Goal: Task Accomplishment & Management: Manage account settings

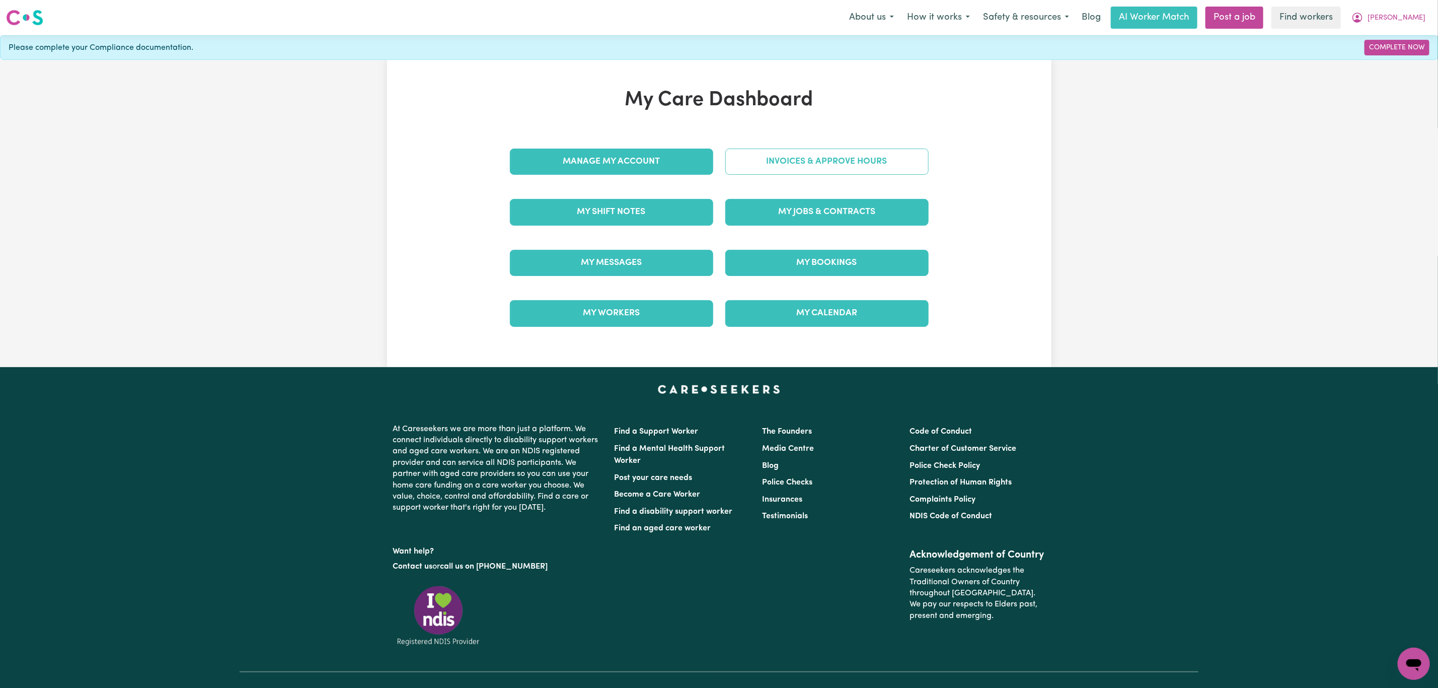
click at [777, 160] on link "Invoices & Approve Hours" at bounding box center [826, 161] width 203 height 26
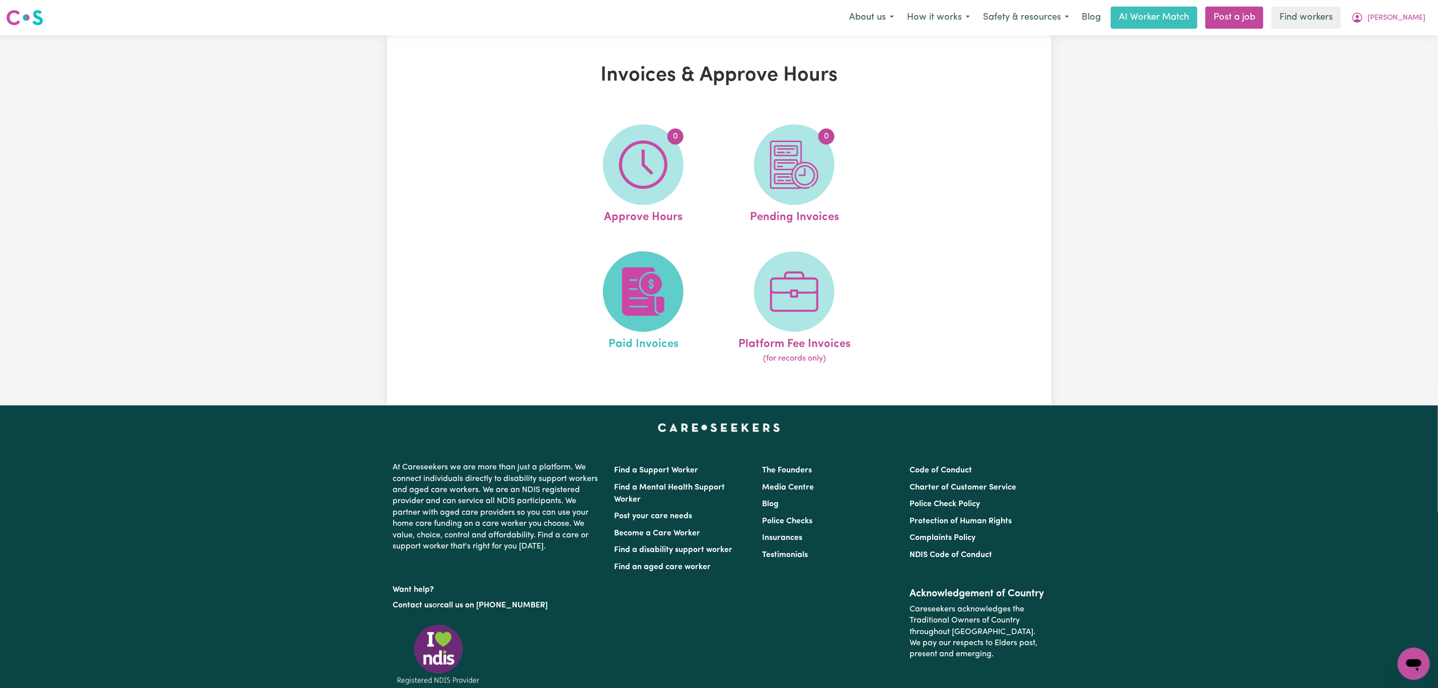
click at [634, 271] on img at bounding box center [643, 291] width 48 height 48
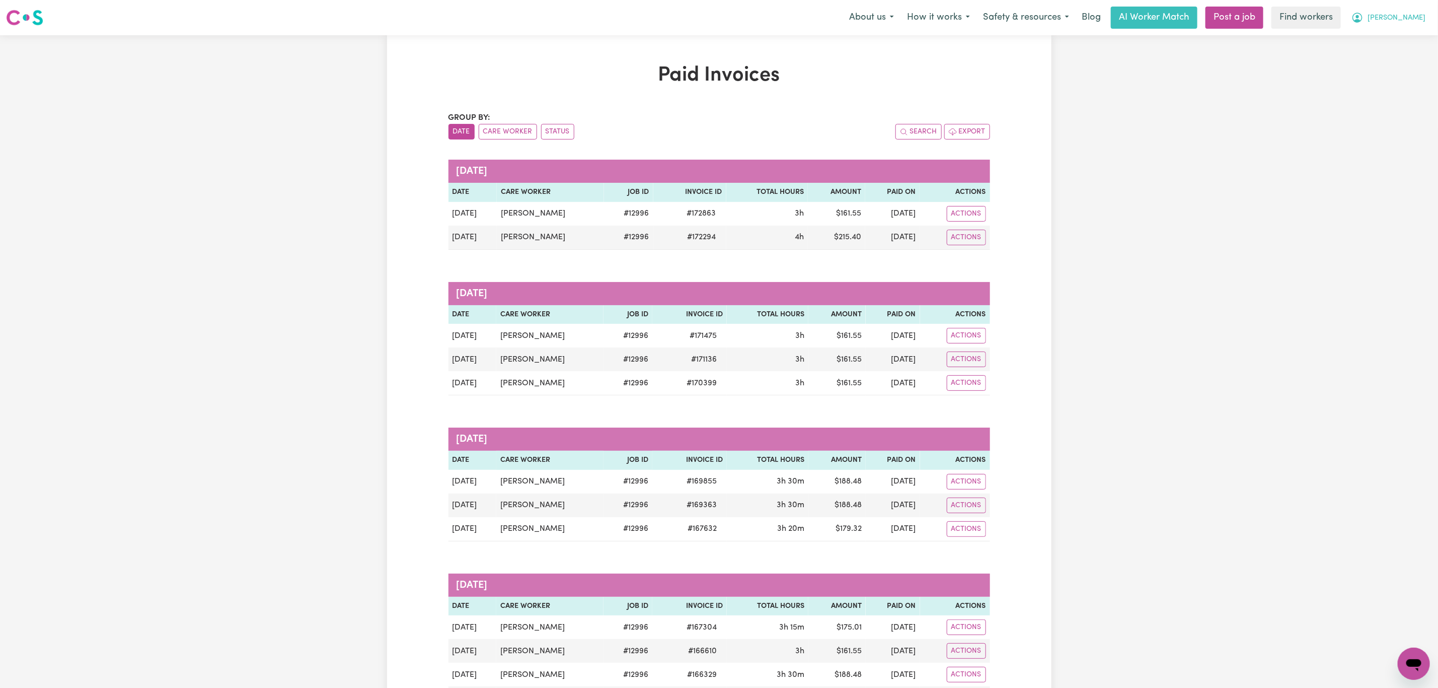
click at [1403, 17] on button "[PERSON_NAME]" at bounding box center [1388, 17] width 87 height 21
click at [1383, 60] on link "Logout" at bounding box center [1392, 57] width 80 height 19
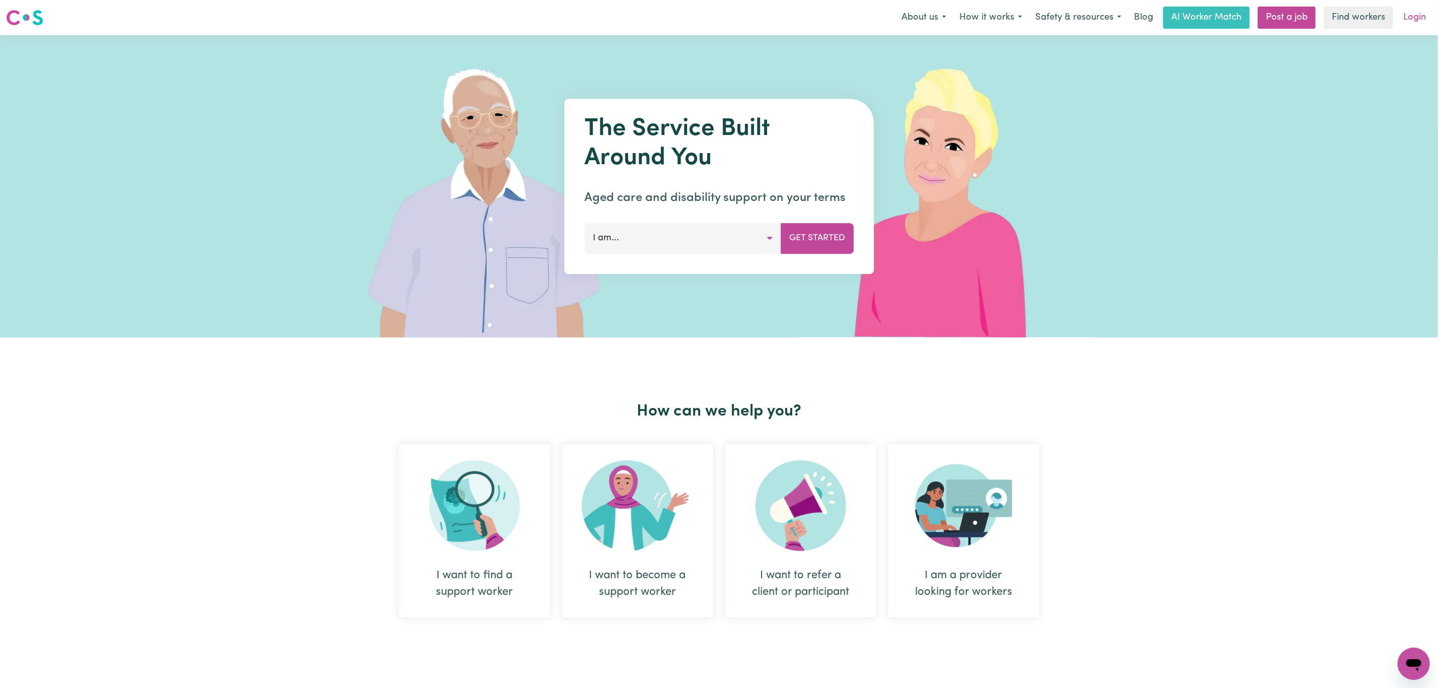
click at [1424, 23] on link "Login" at bounding box center [1414, 18] width 35 height 22
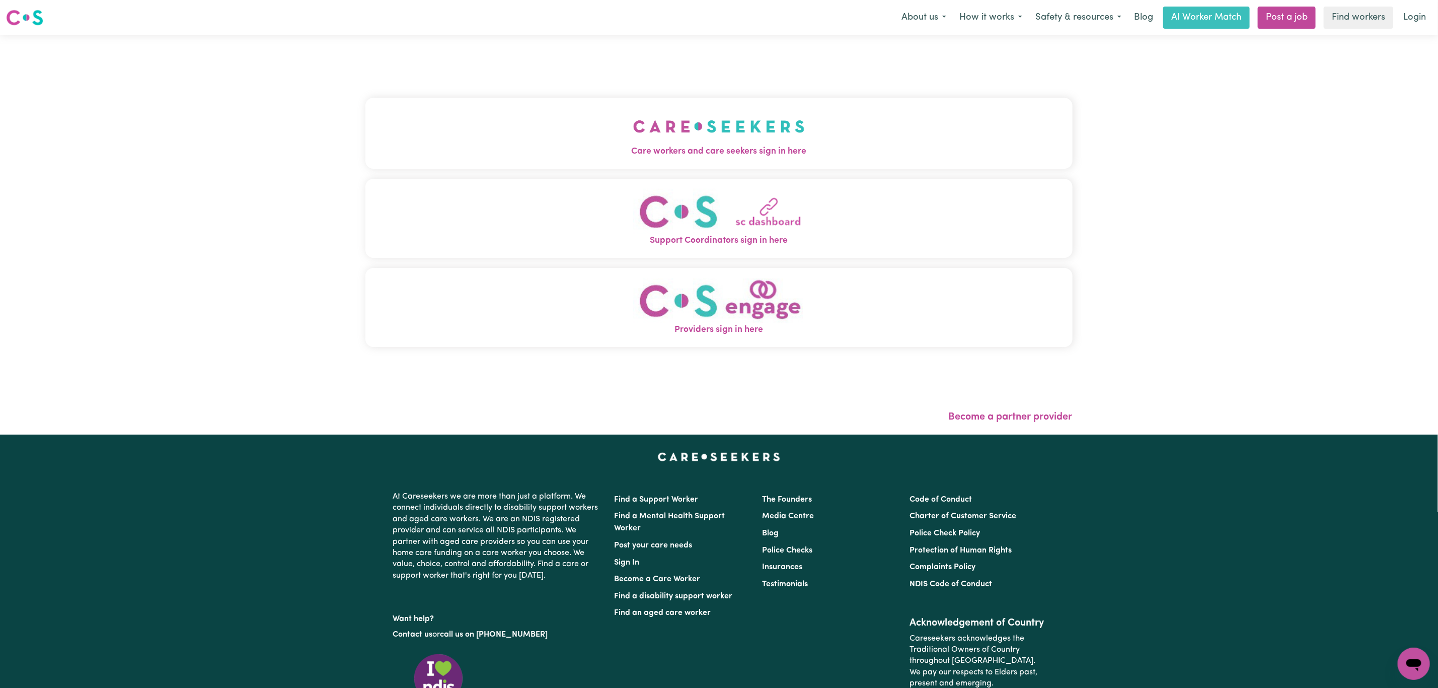
click at [547, 127] on button "Care workers and care seekers sign in here" at bounding box center [718, 133] width 707 height 70
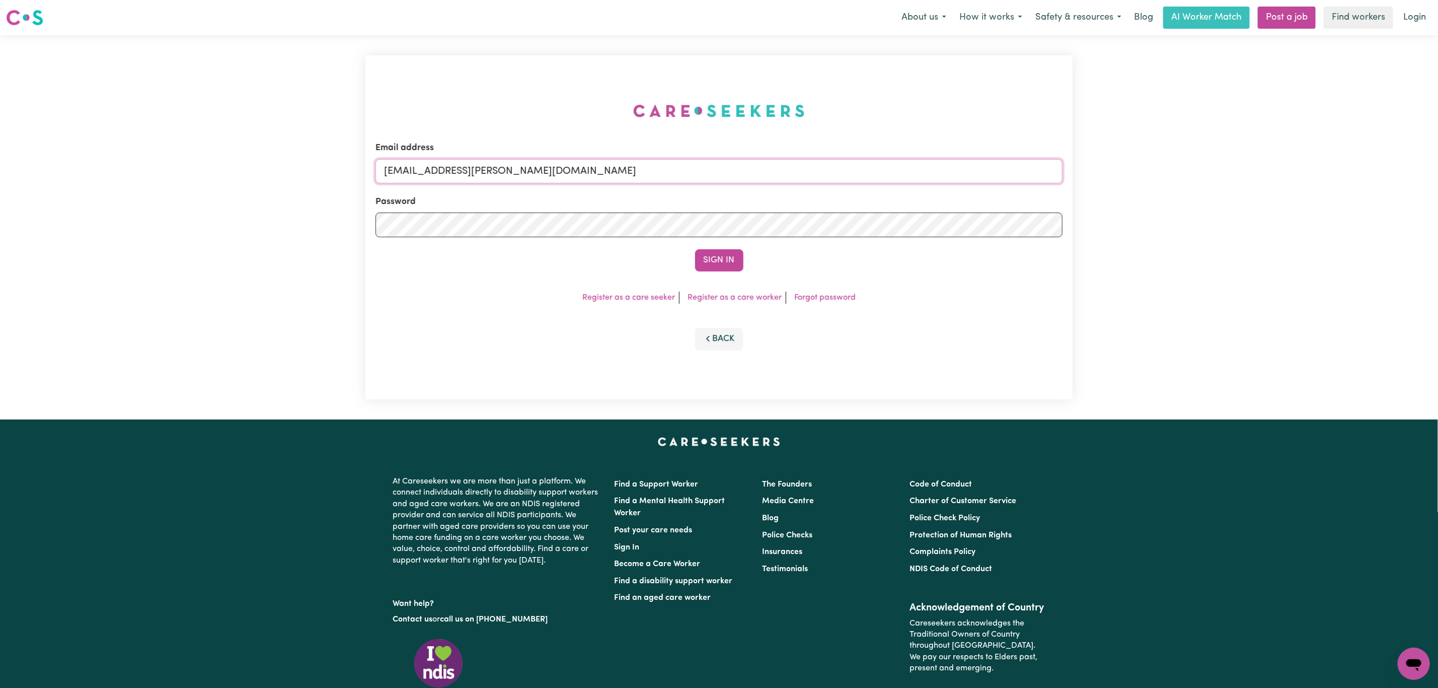
click at [438, 168] on input "[EMAIL_ADDRESS][PERSON_NAME][DOMAIN_NAME]" at bounding box center [719, 171] width 687 height 24
click at [438, 169] on input "[EMAIL_ADDRESS][PERSON_NAME][DOMAIN_NAME]" at bounding box center [719, 171] width 687 height 24
click at [438, 171] on input "[EMAIL_ADDRESS][PERSON_NAME][DOMAIN_NAME]" at bounding box center [719, 171] width 687 height 24
drag, startPoint x: 438, startPoint y: 171, endPoint x: 734, endPoint y: 176, distance: 296.0
click at [734, 176] on input "[EMAIL_ADDRESS][PERSON_NAME][DOMAIN_NAME]" at bounding box center [719, 171] width 687 height 24
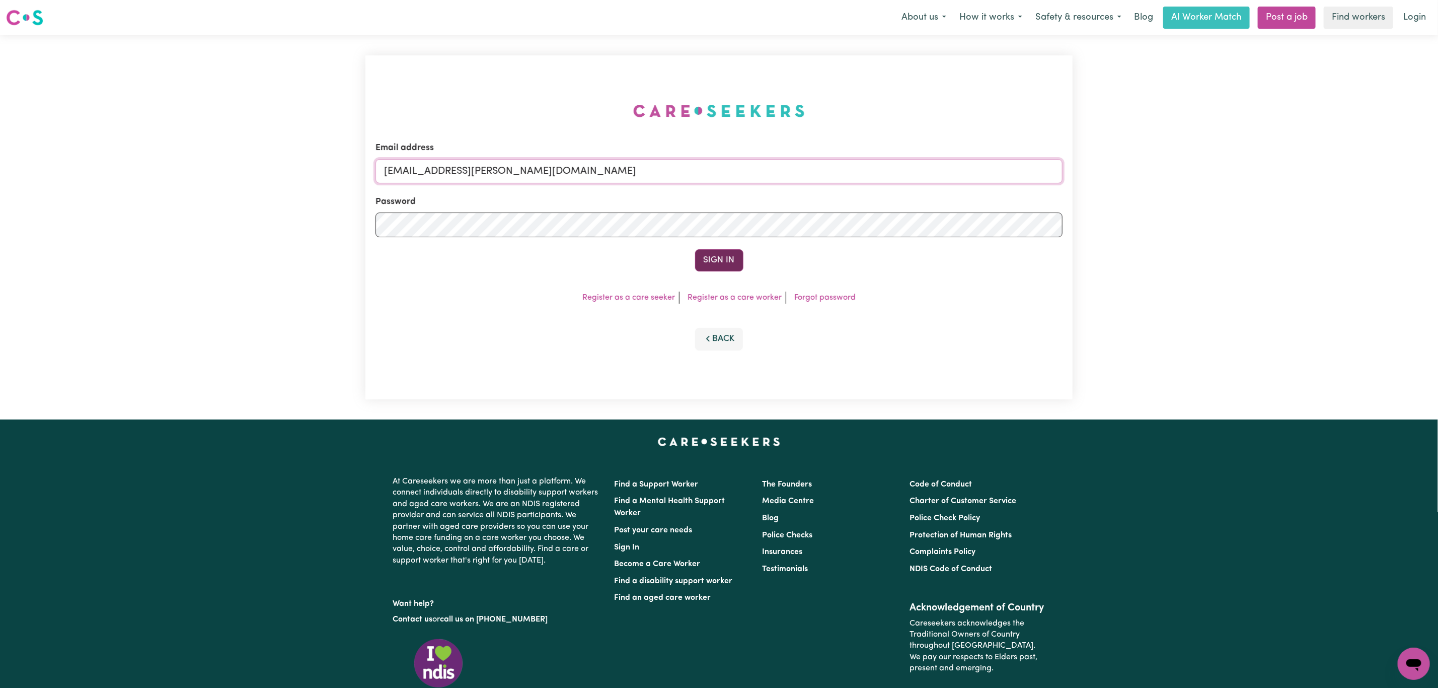
paste input "[EMAIL_ADDRESS][DOMAIN_NAME]"
type input "superuser~[EMAIL_ADDRESS][DOMAIN_NAME]"
click at [724, 256] on button "Sign In" at bounding box center [719, 260] width 48 height 22
